Goal: Use online tool/utility: Utilize a website feature to perform a specific function

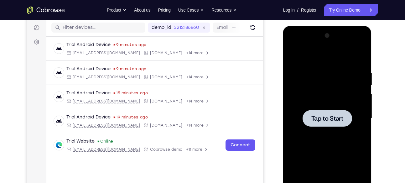
scroll to position [78, 0]
click at [301, 75] on div at bounding box center [327, 119] width 79 height 176
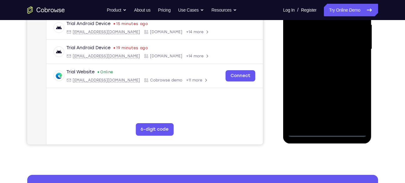
scroll to position [147, 0]
click at [327, 135] on div at bounding box center [327, 49] width 79 height 176
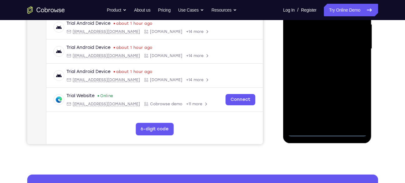
click at [352, 102] on div at bounding box center [327, 49] width 79 height 176
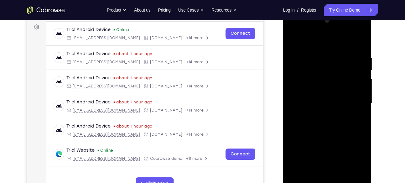
scroll to position [92, 0]
click at [334, 48] on div at bounding box center [327, 104] width 79 height 176
click at [353, 106] on div at bounding box center [327, 104] width 79 height 176
click at [319, 115] on div at bounding box center [327, 104] width 79 height 176
click at [324, 91] on div at bounding box center [327, 104] width 79 height 176
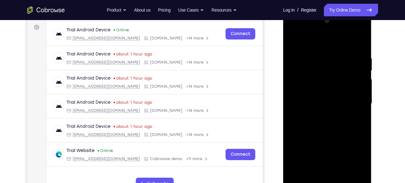
click at [319, 99] on div at bounding box center [327, 104] width 79 height 176
drag, startPoint x: 319, startPoint y: 90, endPoint x: 321, endPoint y: 47, distance: 43.0
click at [321, 47] on div at bounding box center [327, 104] width 79 height 176
click at [322, 76] on div at bounding box center [327, 104] width 79 height 176
click at [327, 89] on div at bounding box center [327, 104] width 79 height 176
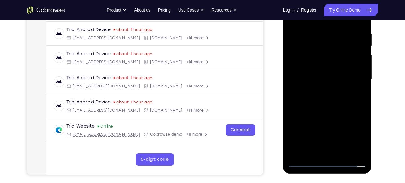
scroll to position [118, 0]
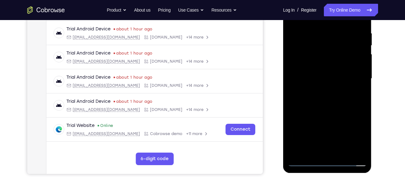
click at [315, 154] on div at bounding box center [327, 79] width 79 height 176
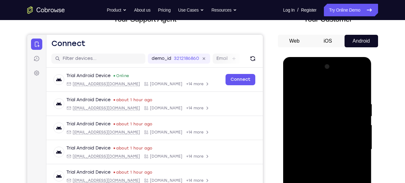
scroll to position [45, 0]
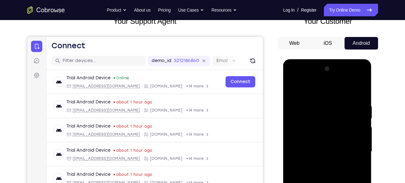
click at [332, 91] on div at bounding box center [327, 152] width 79 height 176
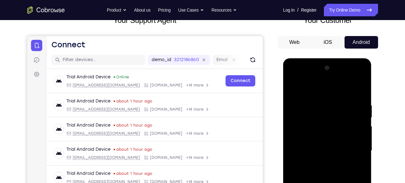
scroll to position [46, 0]
click at [335, 96] on div at bounding box center [327, 151] width 79 height 176
click at [294, 88] on div at bounding box center [327, 151] width 79 height 176
click at [319, 86] on div at bounding box center [327, 151] width 79 height 176
click at [313, 131] on div at bounding box center [327, 151] width 79 height 176
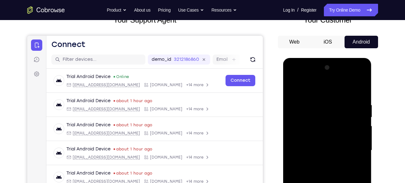
click at [313, 129] on div at bounding box center [327, 151] width 79 height 176
click at [295, 87] on div at bounding box center [327, 151] width 79 height 176
click at [305, 131] on div at bounding box center [327, 151] width 79 height 176
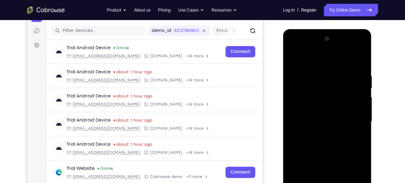
scroll to position [75, 0]
click at [295, 60] on div at bounding box center [327, 122] width 79 height 176
click at [314, 66] on div at bounding box center [327, 122] width 79 height 176
click at [295, 61] on div at bounding box center [327, 122] width 79 height 176
click at [303, 71] on div at bounding box center [327, 122] width 79 height 176
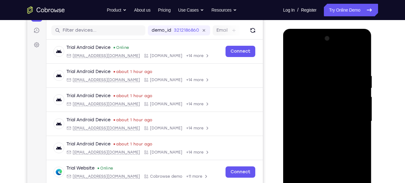
click at [322, 98] on div at bounding box center [327, 122] width 79 height 176
click at [293, 61] on div at bounding box center [327, 122] width 79 height 176
click at [293, 60] on div at bounding box center [327, 122] width 79 height 176
click at [294, 58] on div at bounding box center [327, 122] width 79 height 176
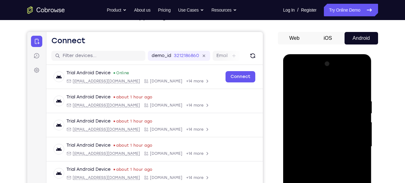
scroll to position [44, 0]
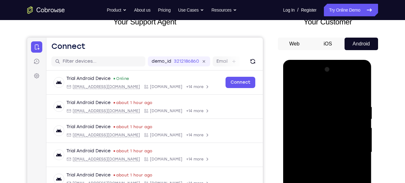
click at [355, 44] on button "Android" at bounding box center [362, 44] width 34 height 13
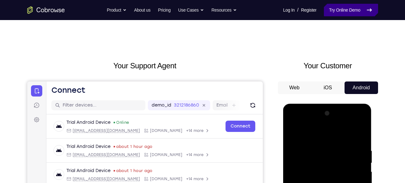
click at [362, 13] on link "Try Online Demo" at bounding box center [351, 10] width 54 height 13
